Goal: Transaction & Acquisition: Purchase product/service

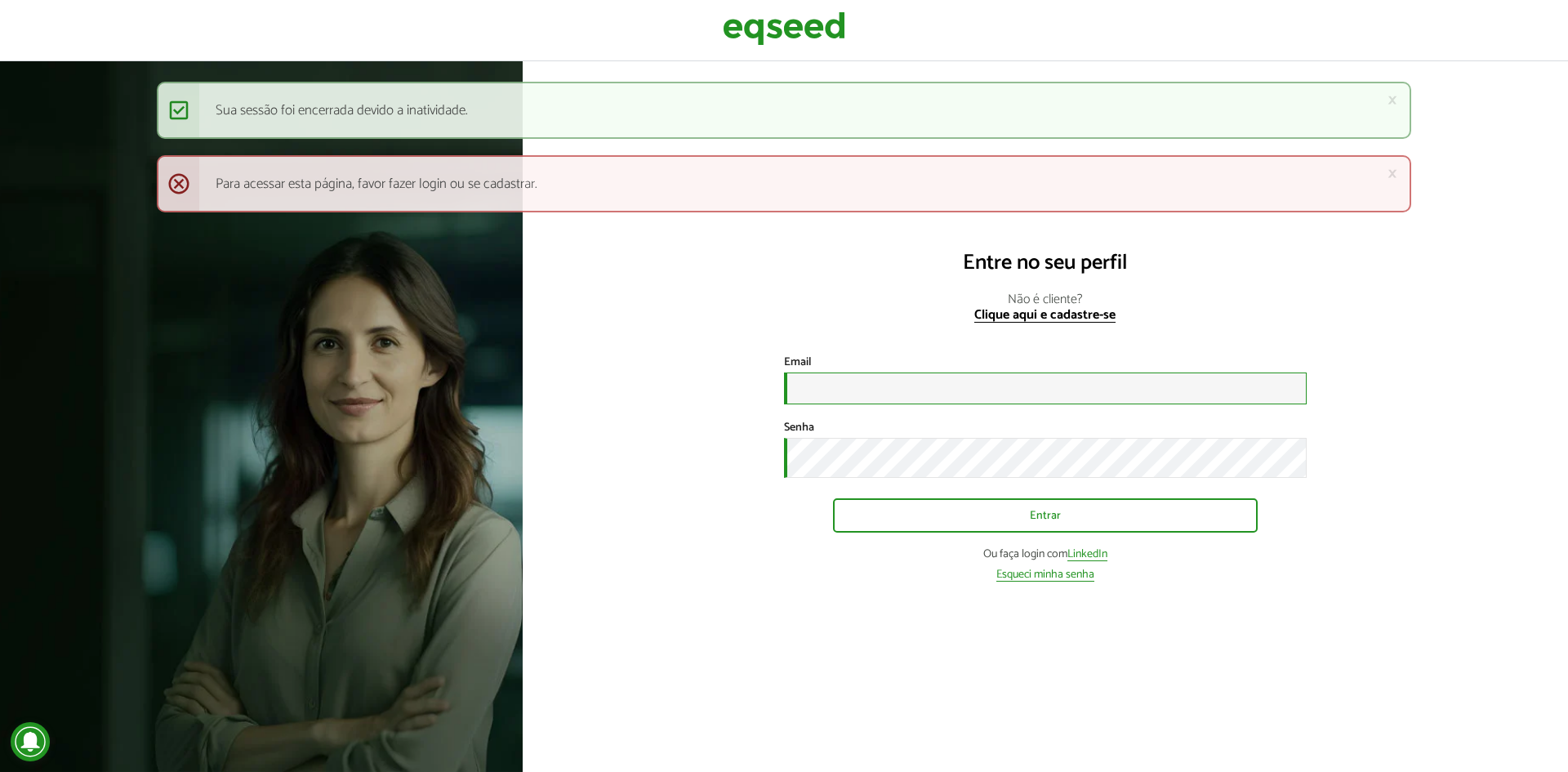
type input "**********"
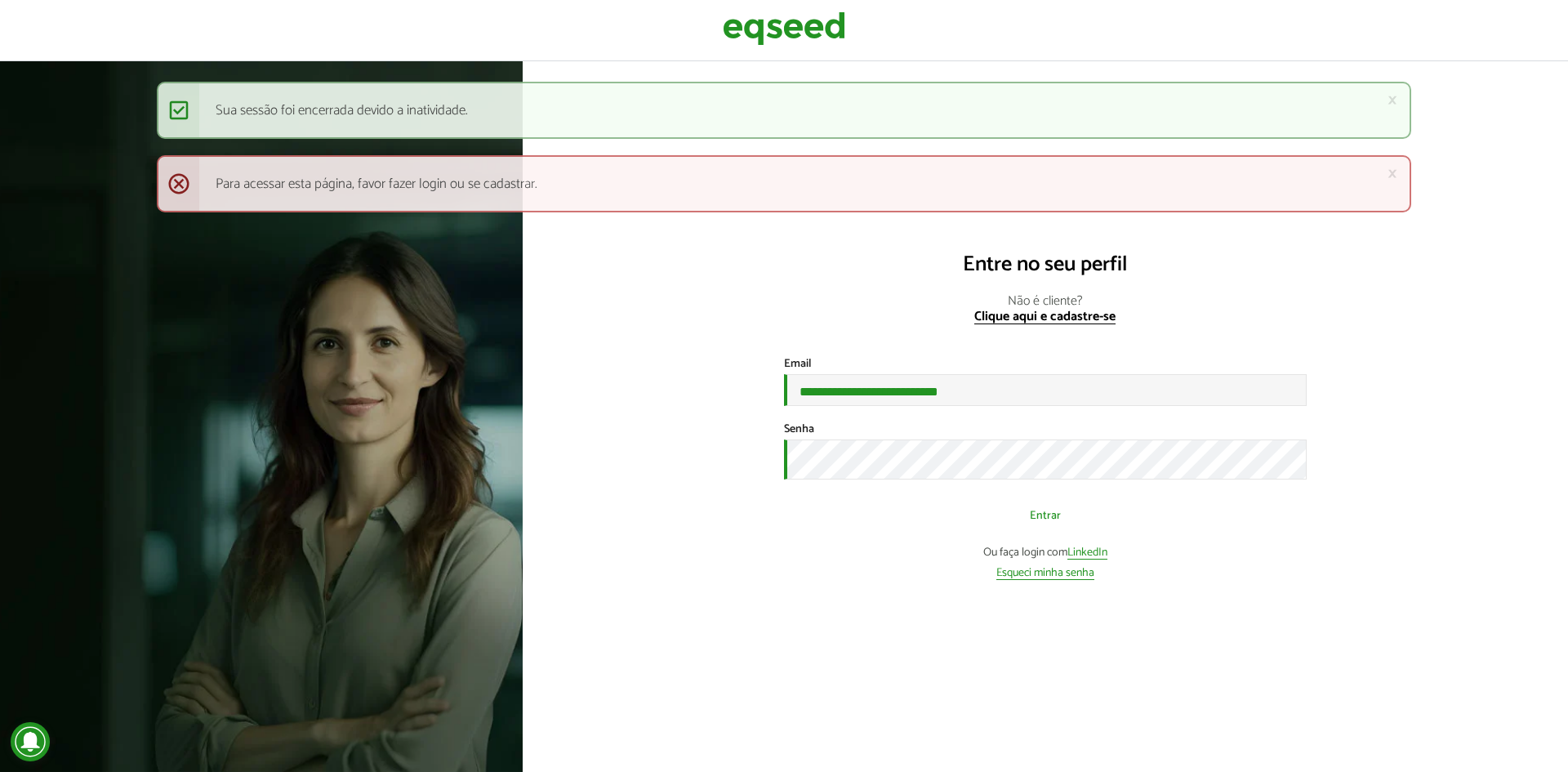
click at [889, 510] on button "Entrar" at bounding box center [1046, 515] width 425 height 31
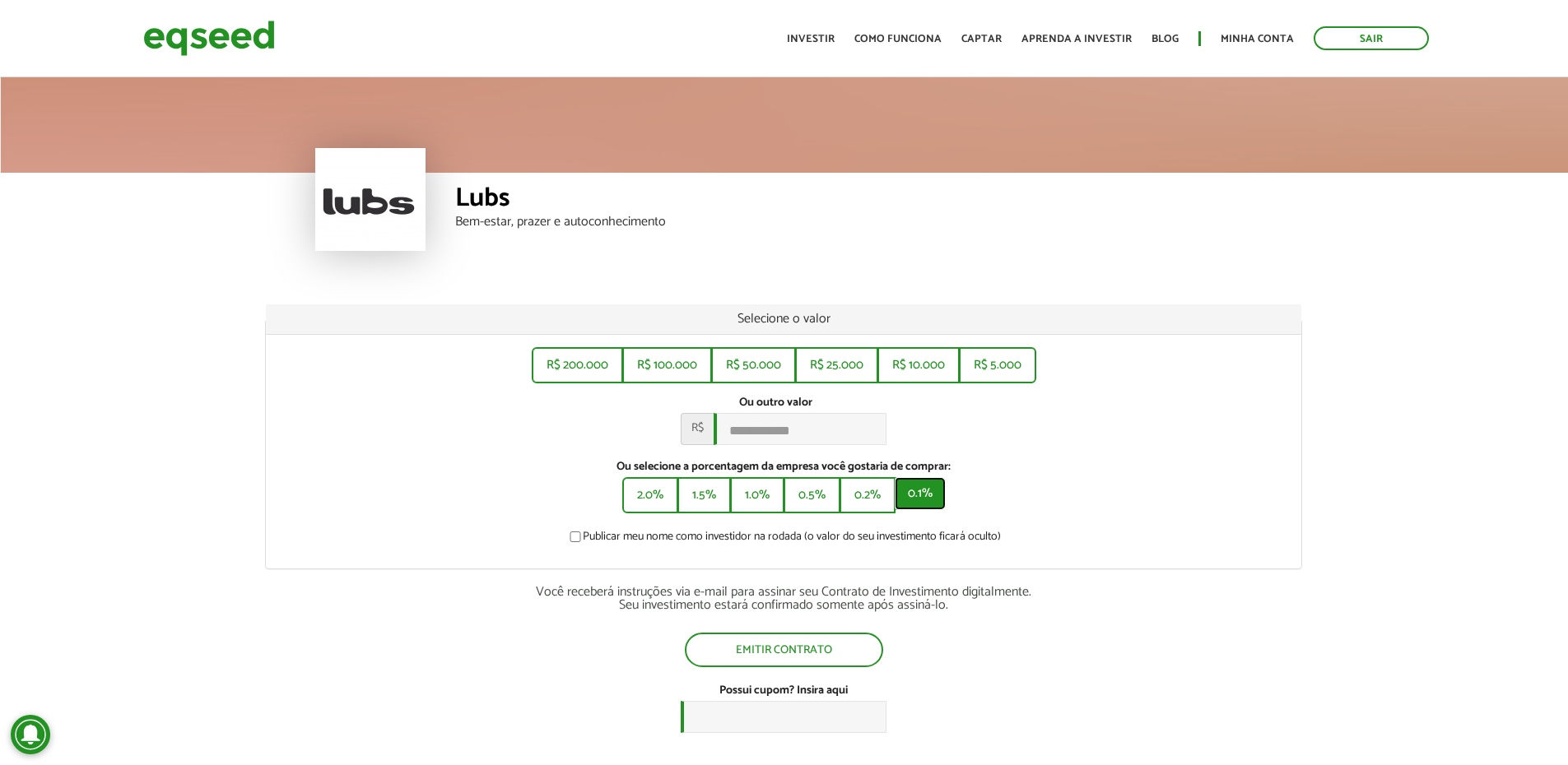
click at [928, 509] on button "0.1%" at bounding box center [919, 493] width 51 height 33
type input "******"
